Goal: Task Accomplishment & Management: Manage account settings

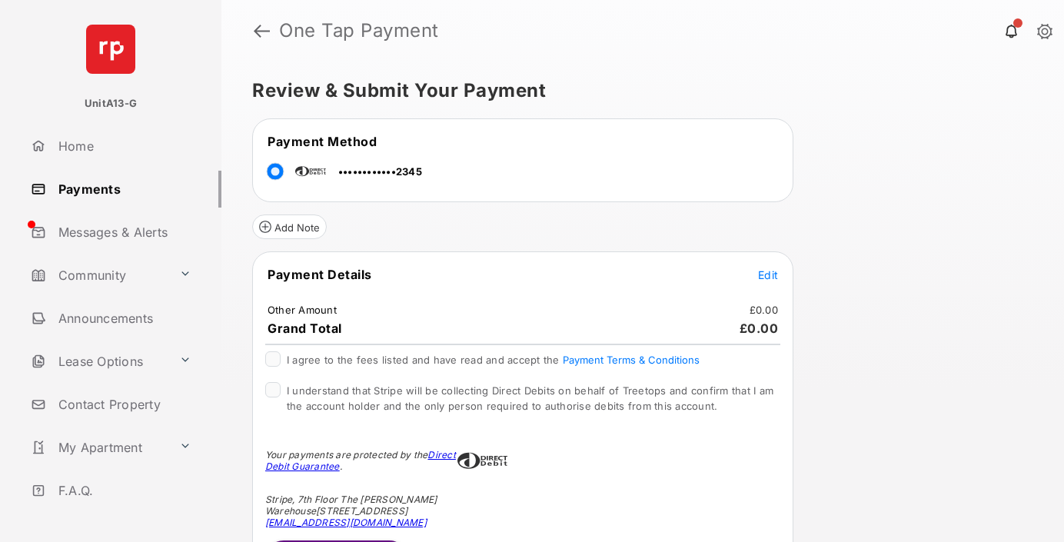
click at [120, 188] on link "Payments" at bounding box center [123, 189] width 197 height 37
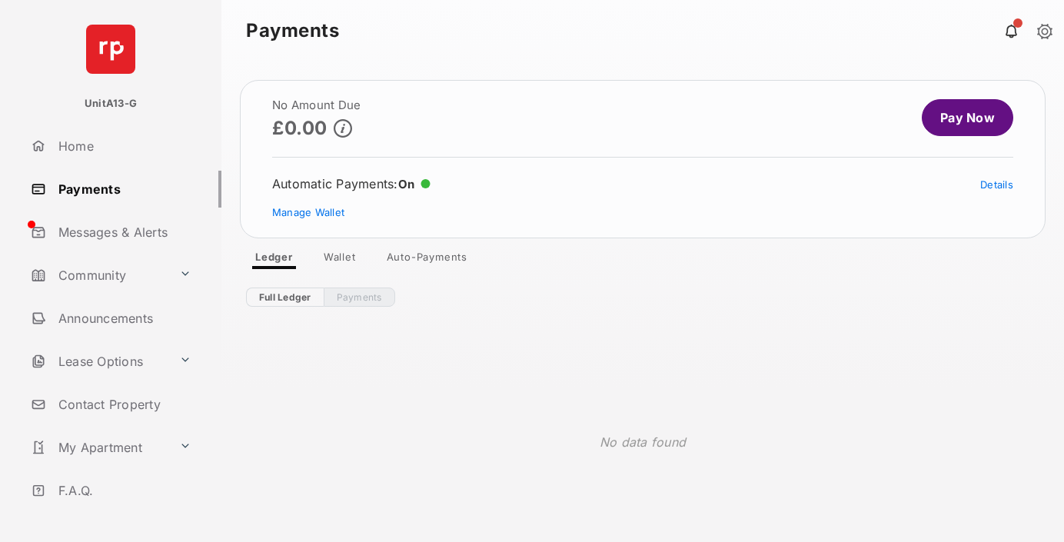
click at [308, 212] on link "Manage Wallet" at bounding box center [308, 212] width 72 height 12
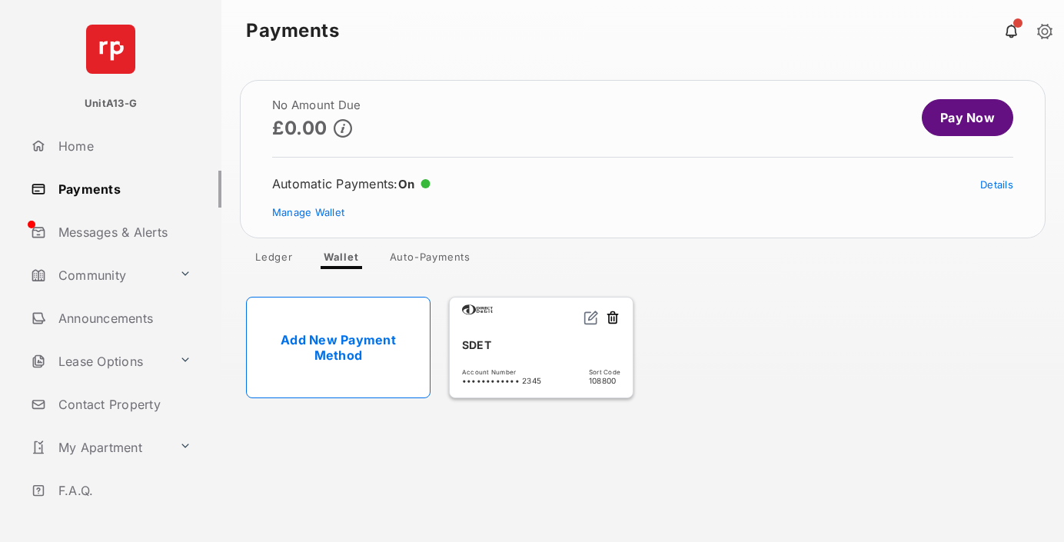
click at [996, 184] on link "Details" at bounding box center [996, 184] width 33 height 12
